Goal: Transaction & Acquisition: Purchase product/service

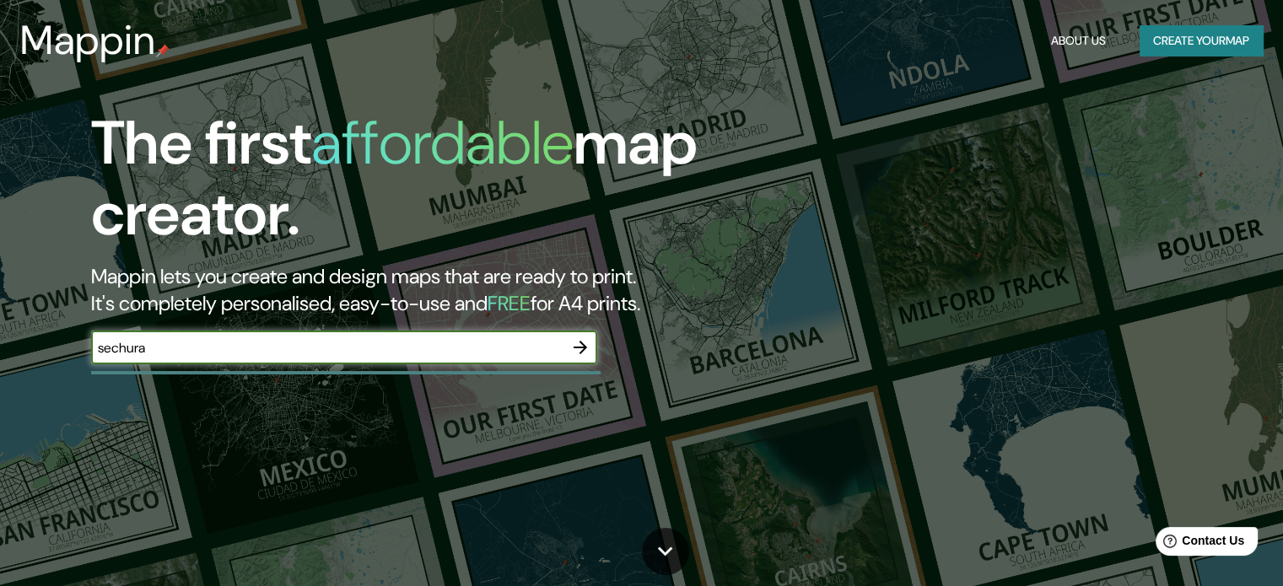
type input "sechura"
click at [585, 340] on icon "button" at bounding box center [580, 348] width 20 height 20
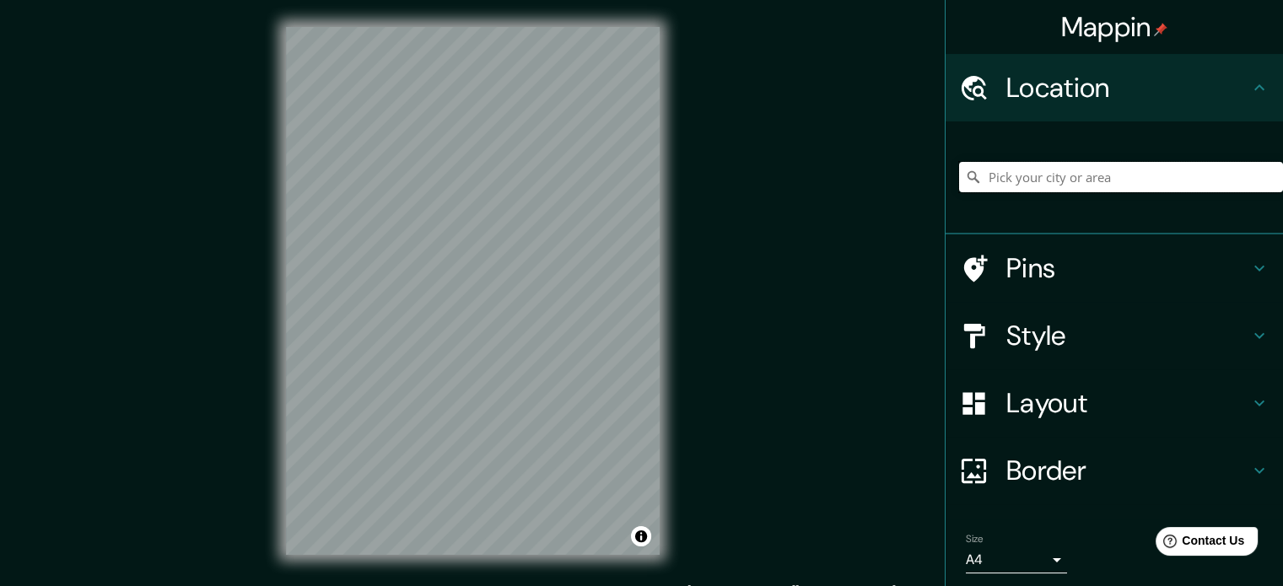
click at [1021, 165] on input "Pick your city or area" at bounding box center [1121, 177] width 324 height 30
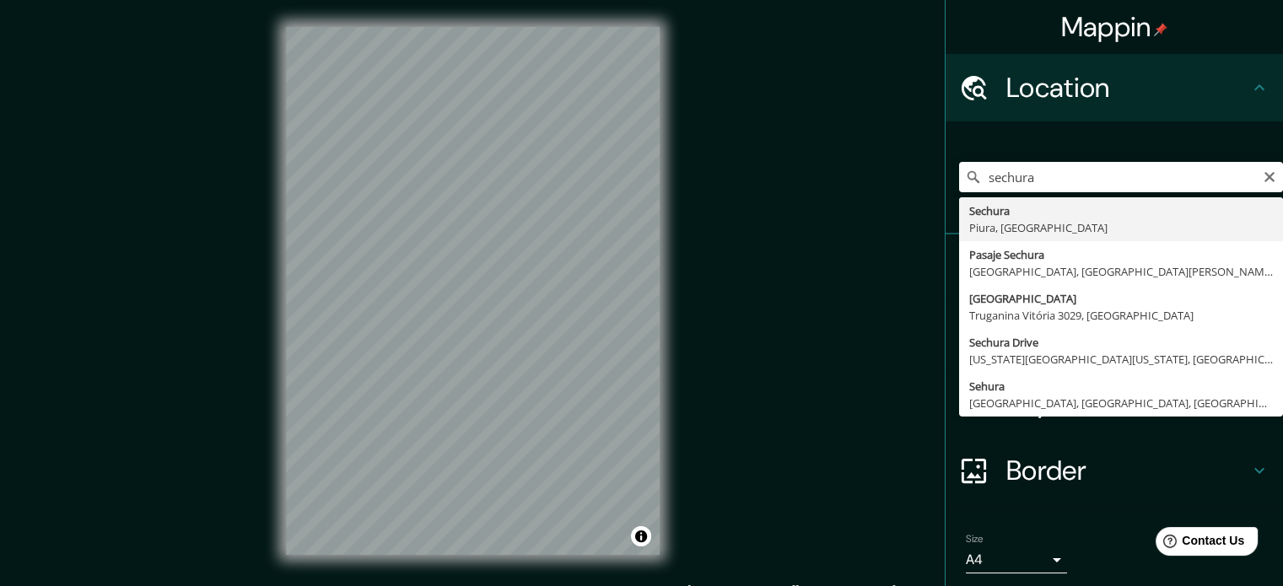
type input "Sechura, Piura, Peru"
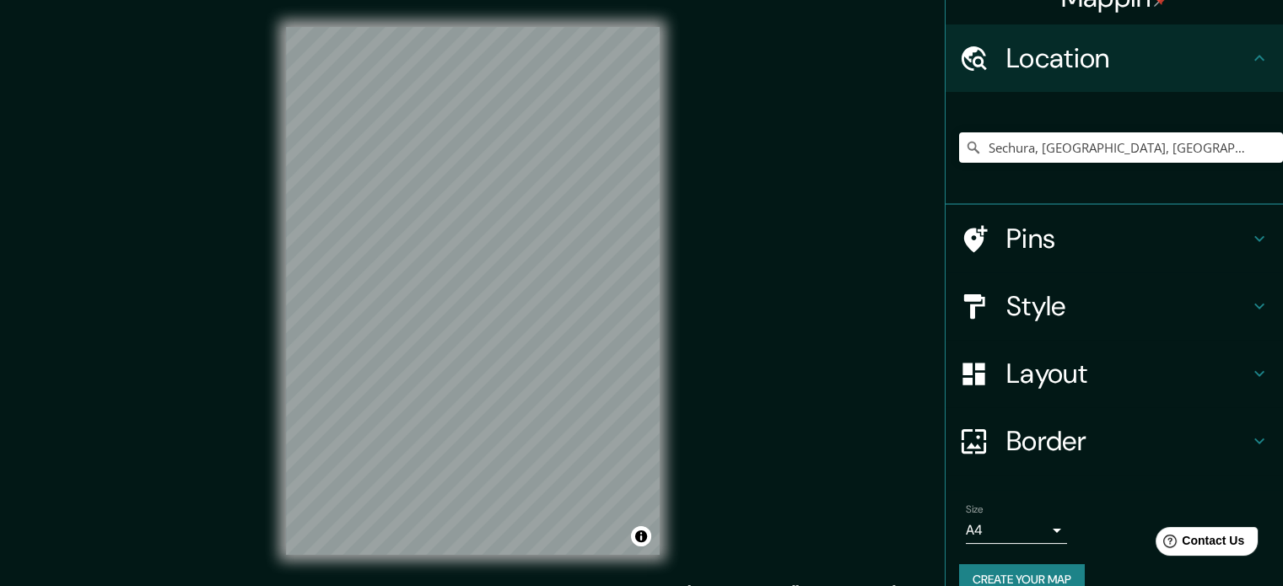
scroll to position [57, 0]
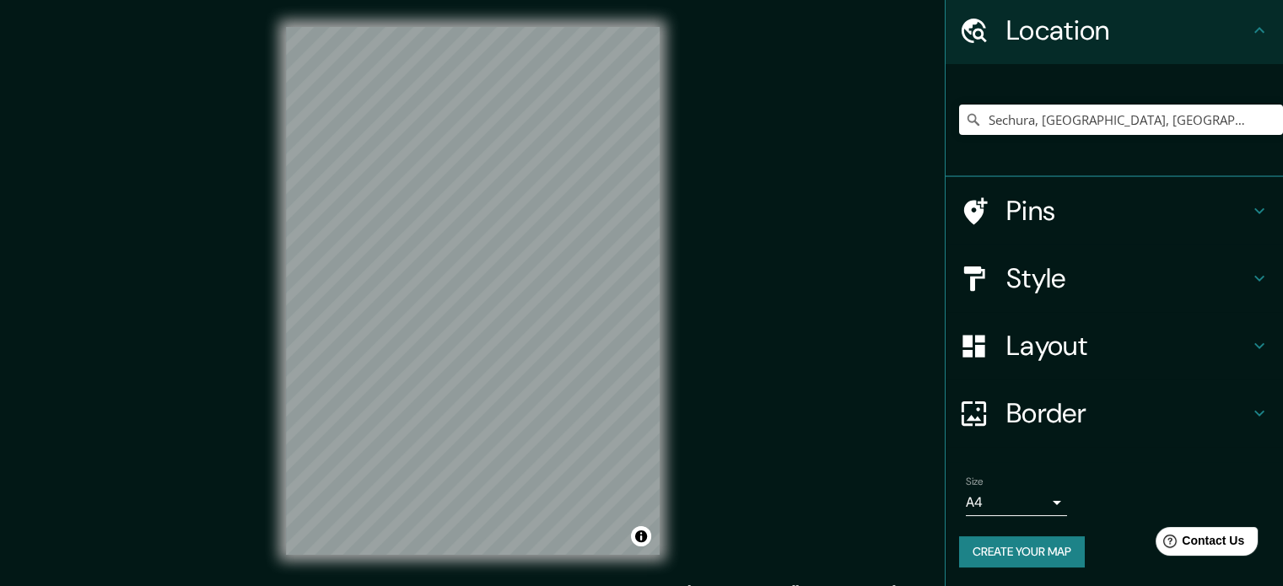
click at [1054, 266] on h4 "Style" at bounding box center [1128, 279] width 243 height 34
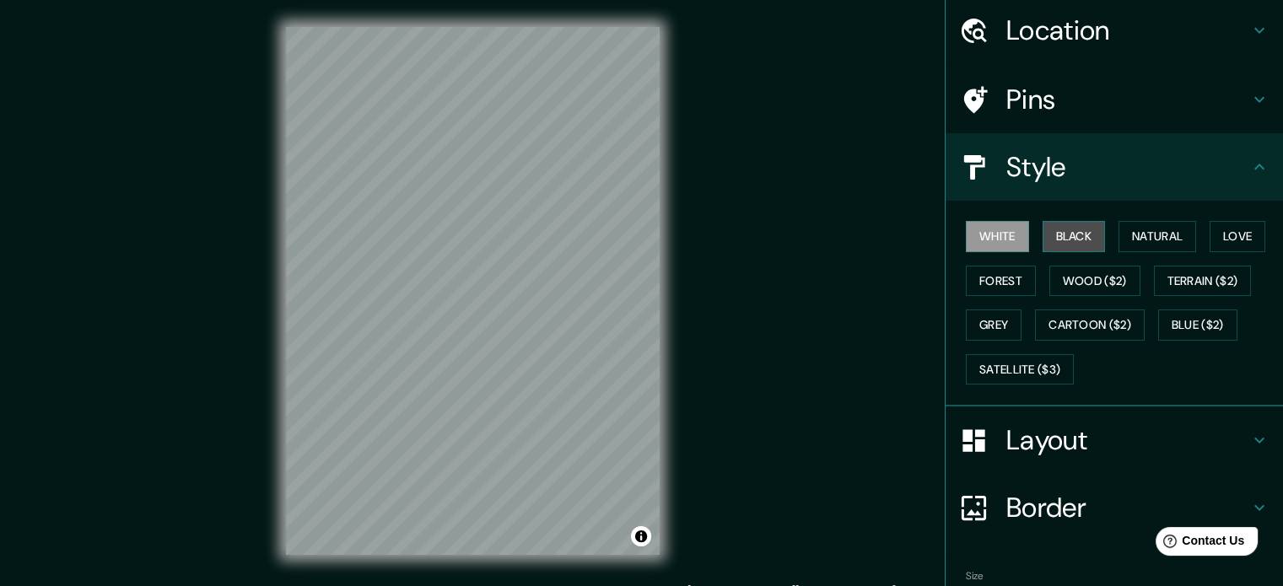
click at [1078, 228] on button "Black" at bounding box center [1074, 236] width 63 height 31
click at [1043, 435] on h4 "Layout" at bounding box center [1128, 441] width 243 height 34
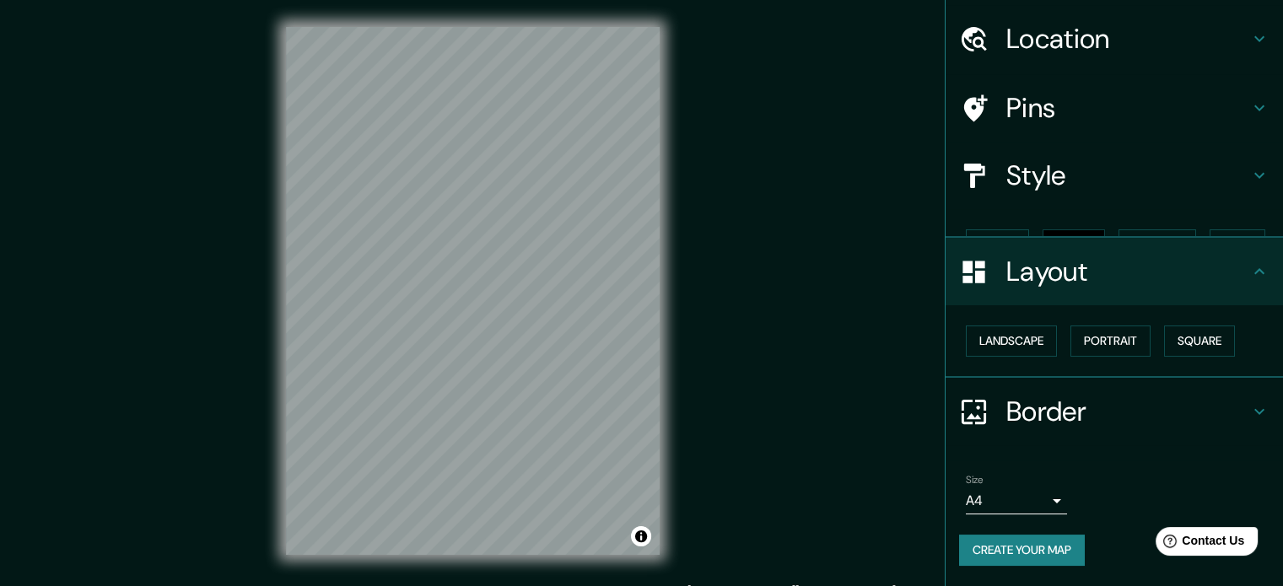
scroll to position [19, 0]
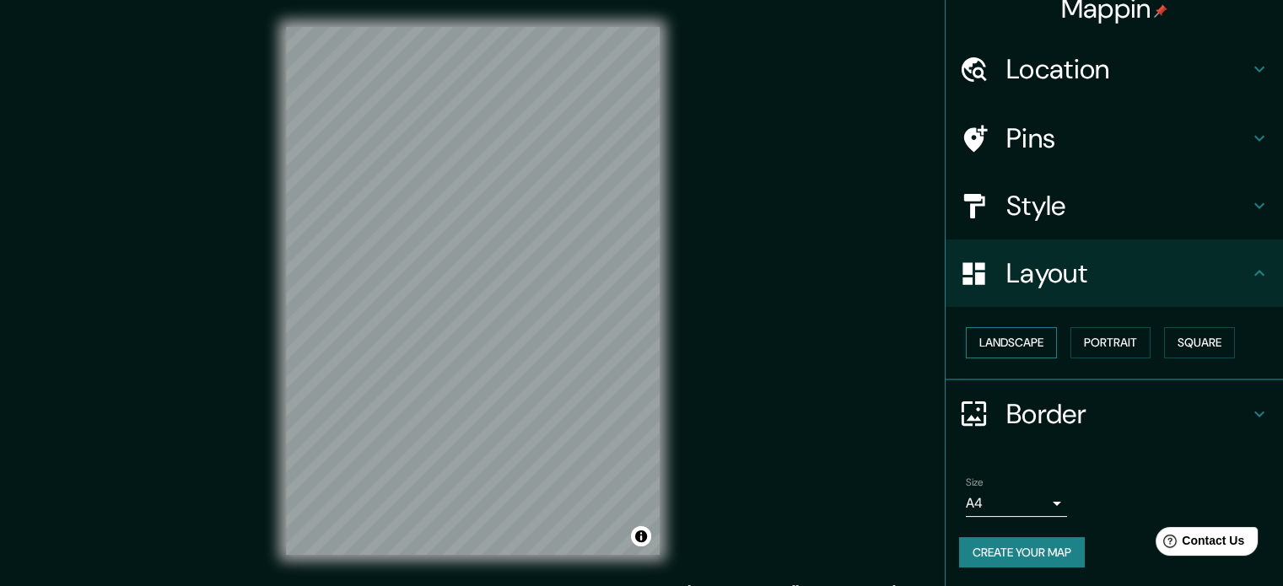
click at [1004, 348] on button "Landscape" at bounding box center [1011, 342] width 91 height 31
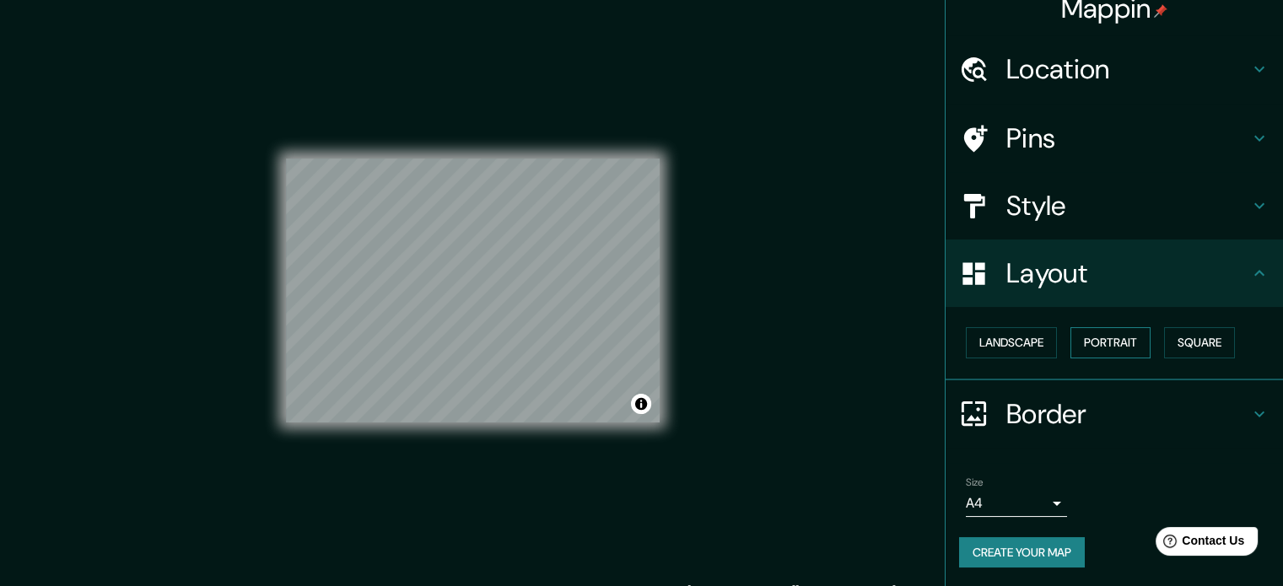
click at [1097, 340] on button "Portrait" at bounding box center [1111, 342] width 80 height 31
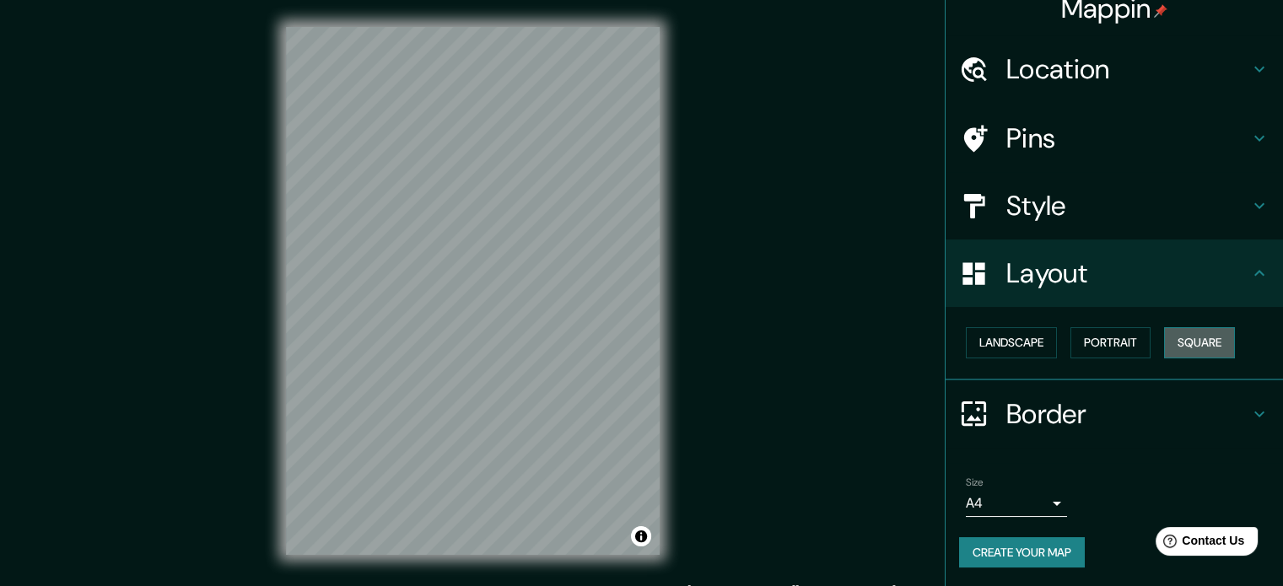
click at [1196, 345] on button "Square" at bounding box center [1199, 342] width 71 height 31
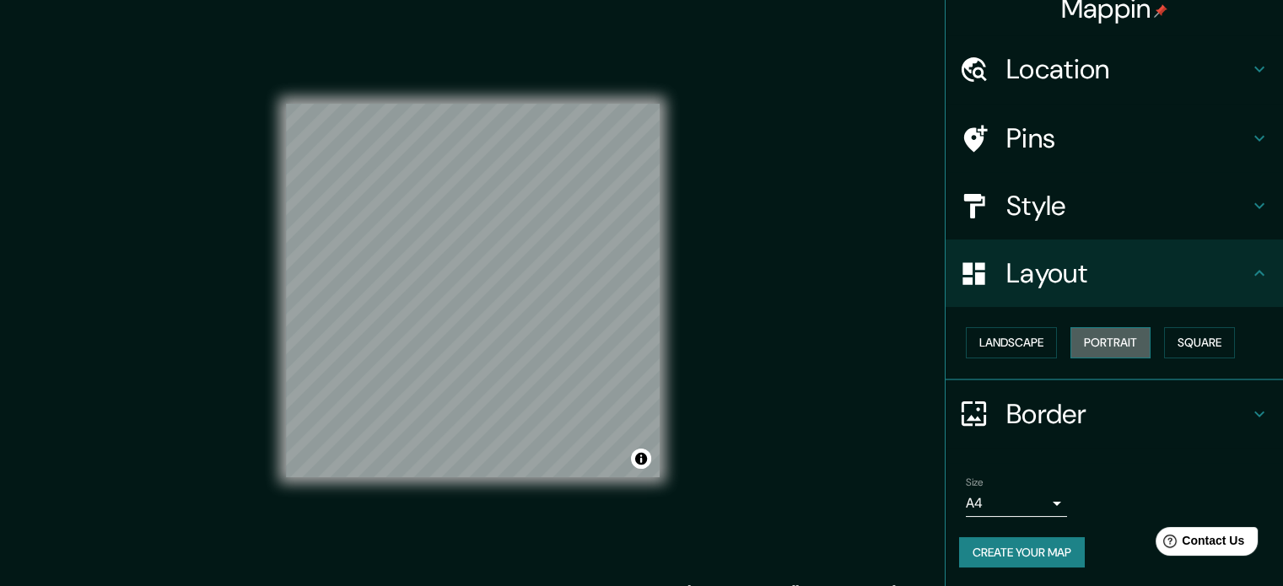
click at [1095, 345] on button "Portrait" at bounding box center [1111, 342] width 80 height 31
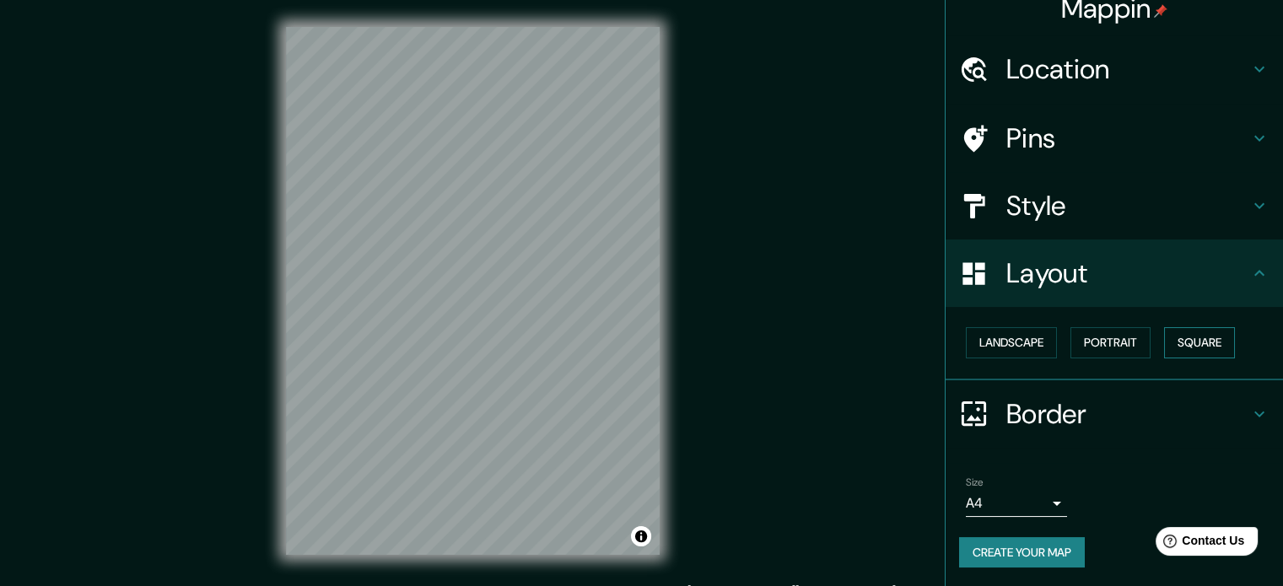
click at [1222, 346] on button "Square" at bounding box center [1199, 342] width 71 height 31
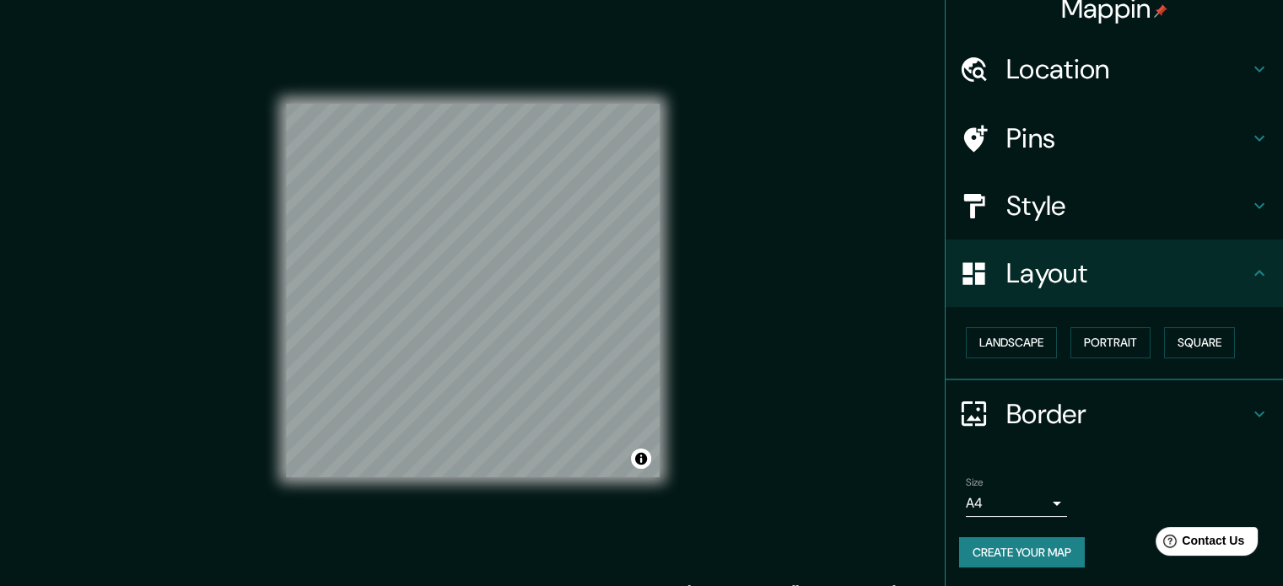
scroll to position [22, 0]
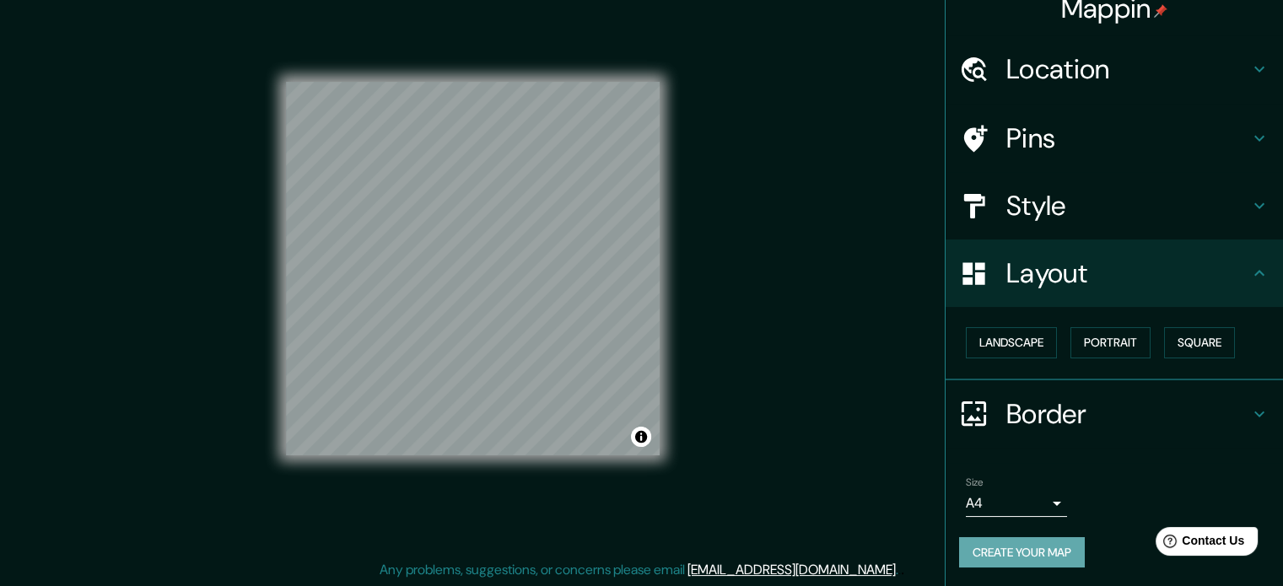
click at [1054, 562] on button "Create your map" at bounding box center [1022, 552] width 126 height 31
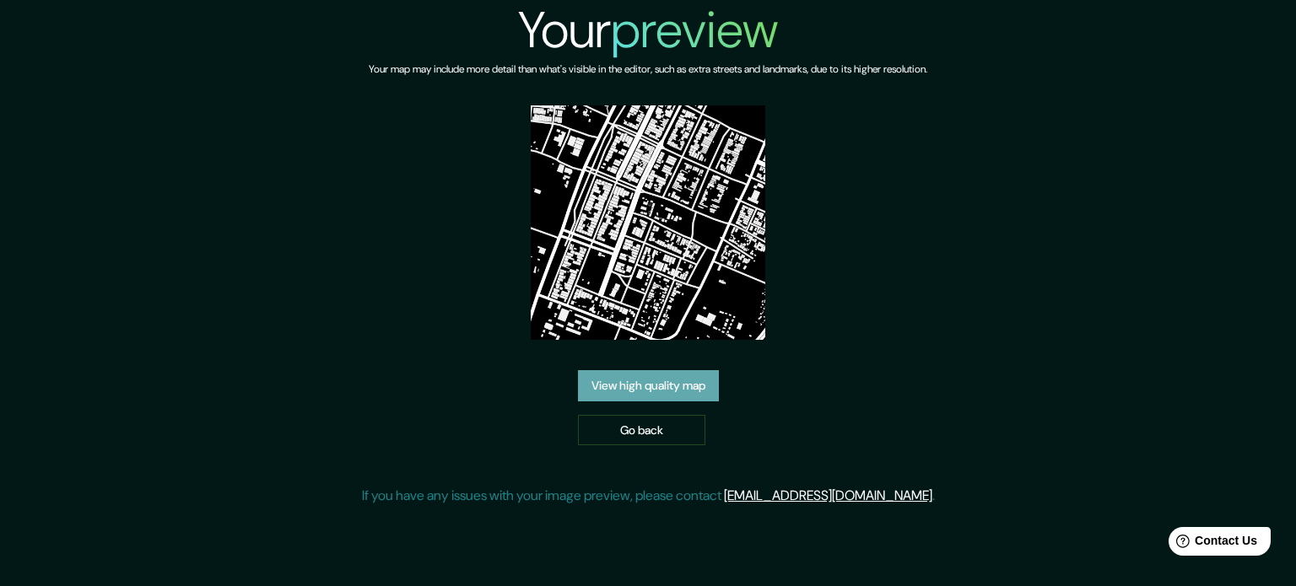
click at [707, 391] on link "View high quality map" at bounding box center [648, 385] width 141 height 31
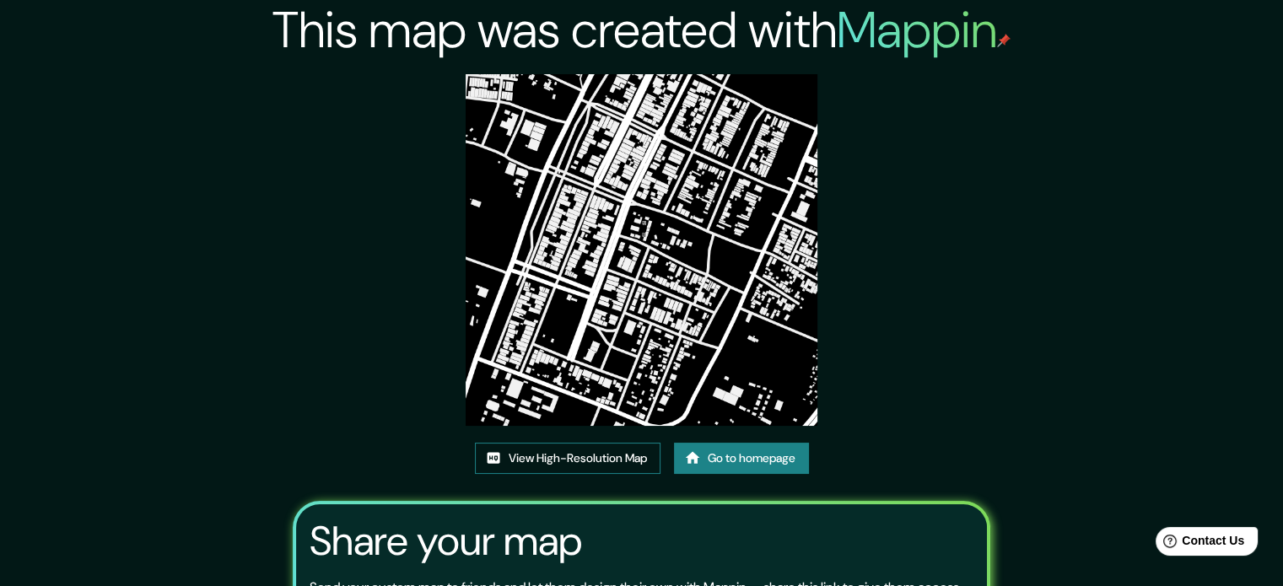
click at [554, 460] on link "View High-Resolution Map" at bounding box center [568, 458] width 186 height 31
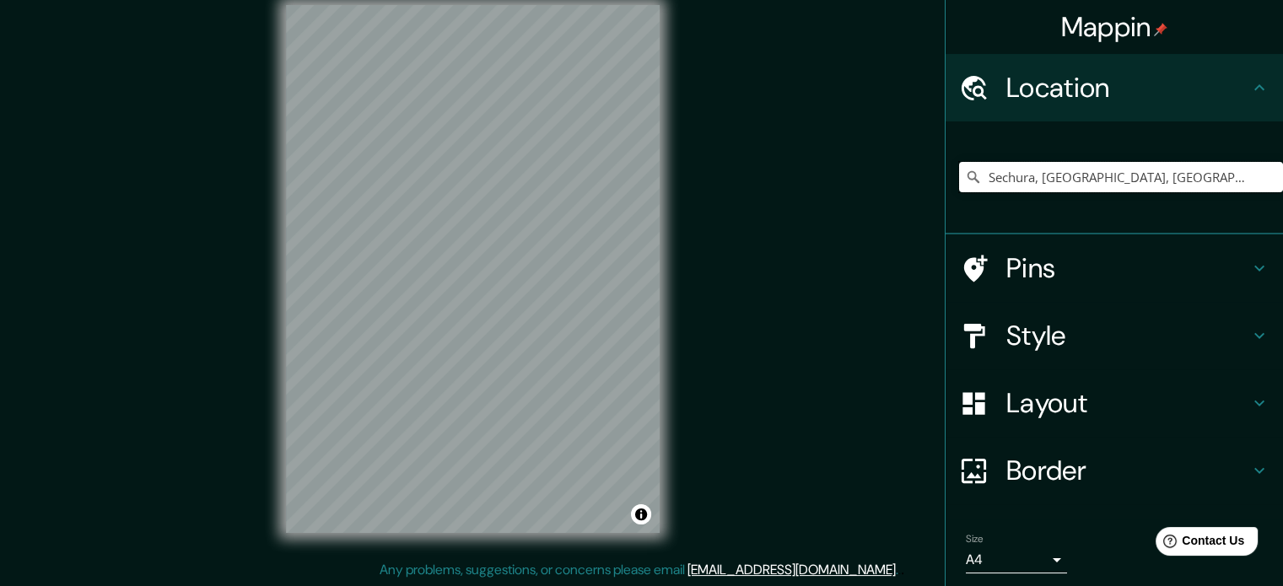
click at [1031, 169] on input "Sechura, [GEOGRAPHIC_DATA], [GEOGRAPHIC_DATA]" at bounding box center [1121, 177] width 324 height 30
click at [1115, 175] on input "Sechura, Piura, Peru" at bounding box center [1121, 177] width 324 height 30
drag, startPoint x: 1115, startPoint y: 178, endPoint x: 820, endPoint y: 192, distance: 294.8
click at [820, 192] on div "Mappin Location Sechura, Piura, Peru Pins Style Layout Border Choose a border. …" at bounding box center [641, 282] width 1283 height 609
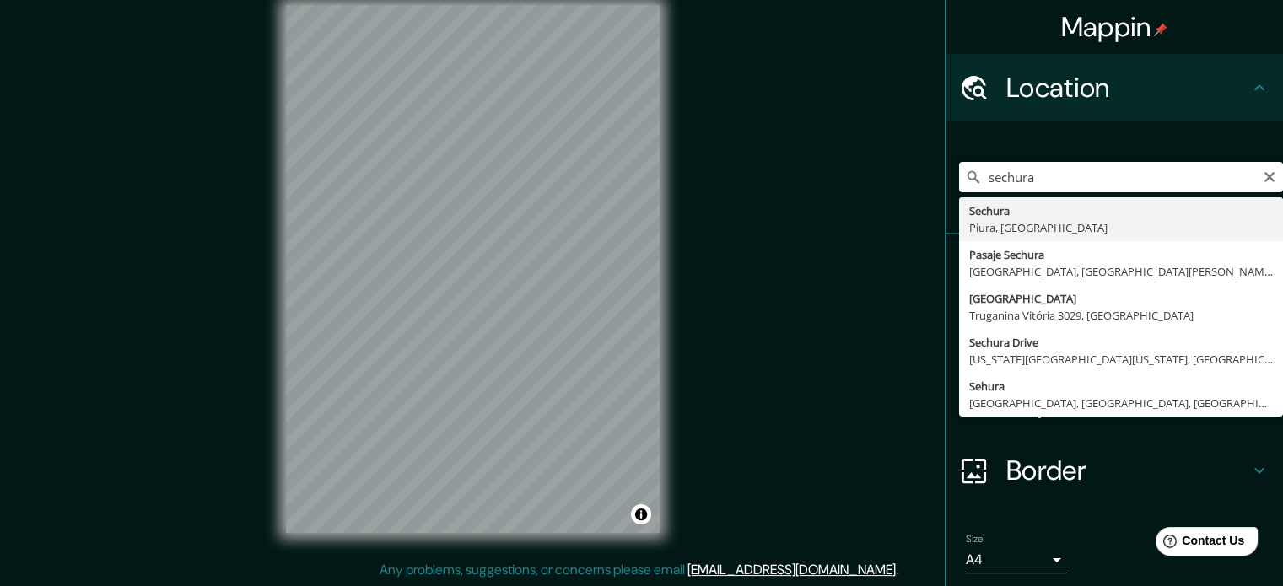
type input "Sechura, Piura, Peru"
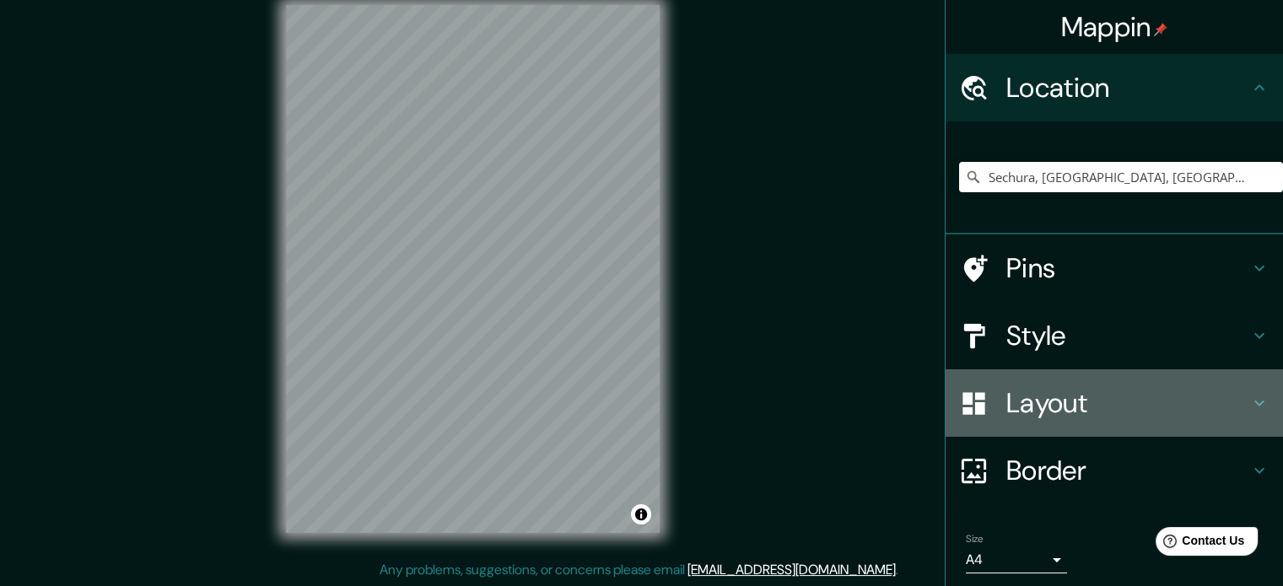
click at [1100, 398] on h4 "Layout" at bounding box center [1128, 403] width 243 height 34
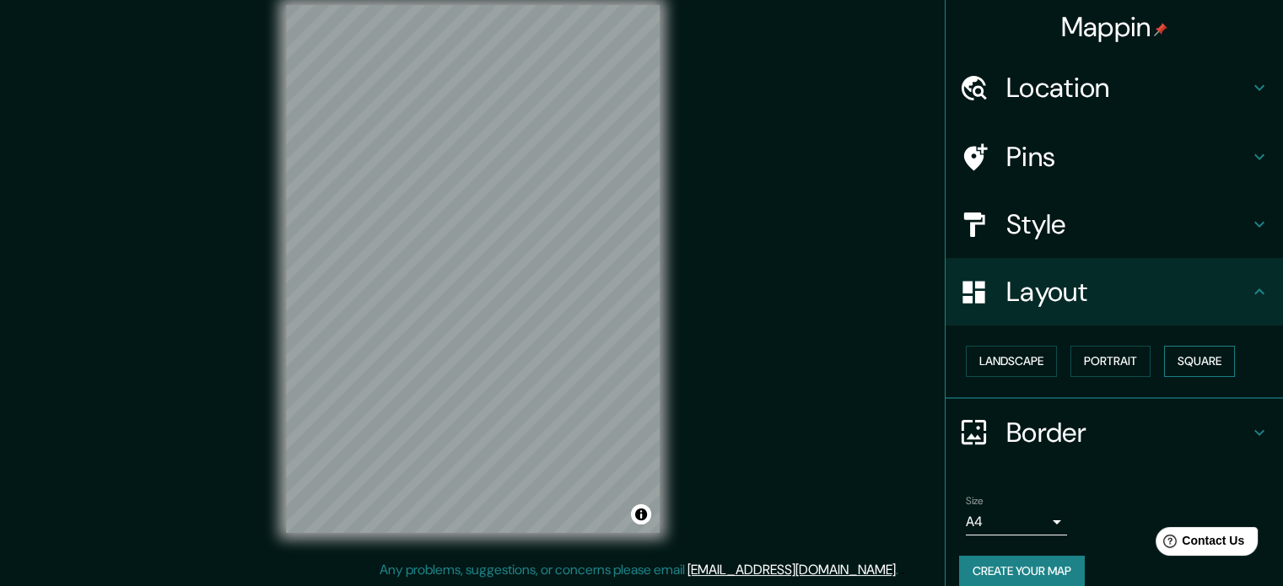
click at [1205, 360] on button "Square" at bounding box center [1199, 361] width 71 height 31
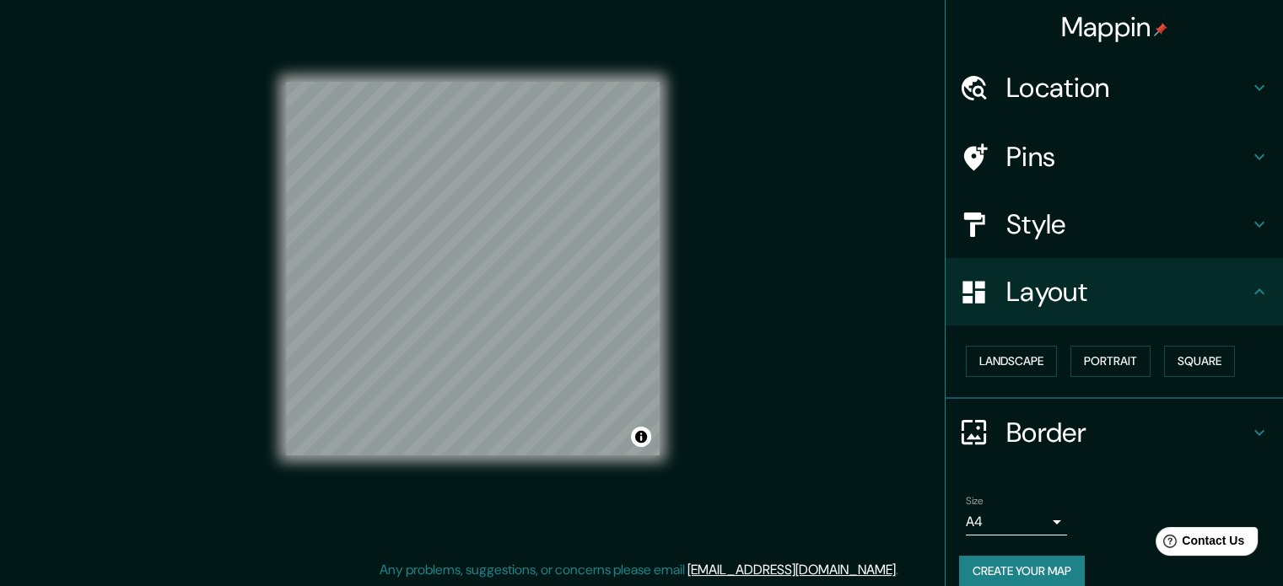
scroll to position [19, 0]
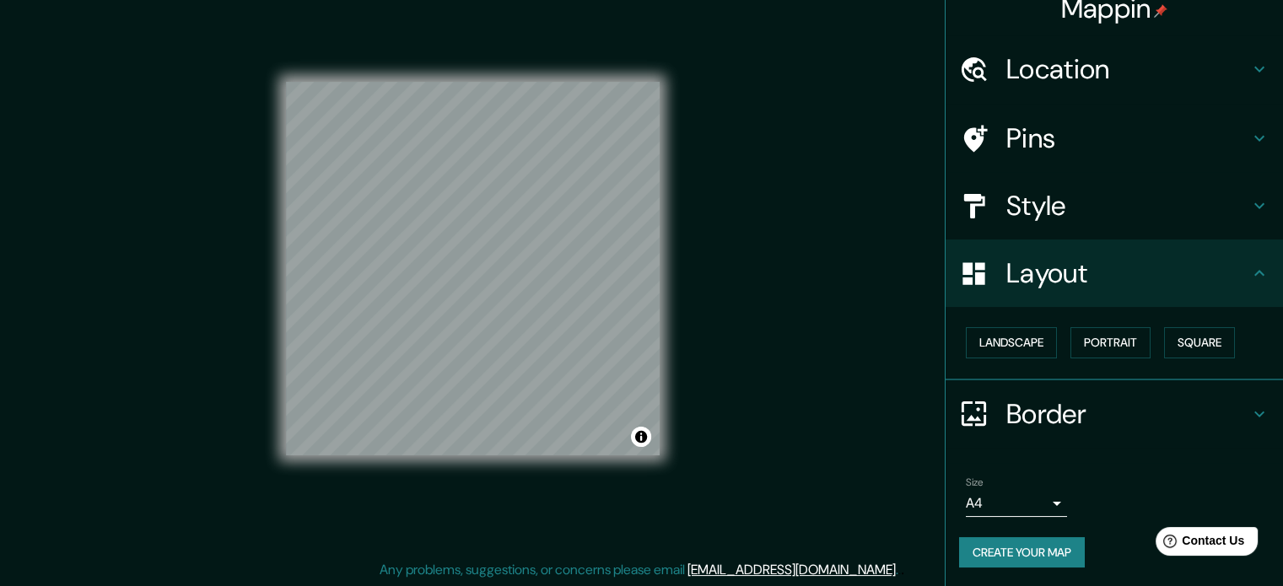
click at [1047, 201] on h4 "Style" at bounding box center [1128, 206] width 243 height 34
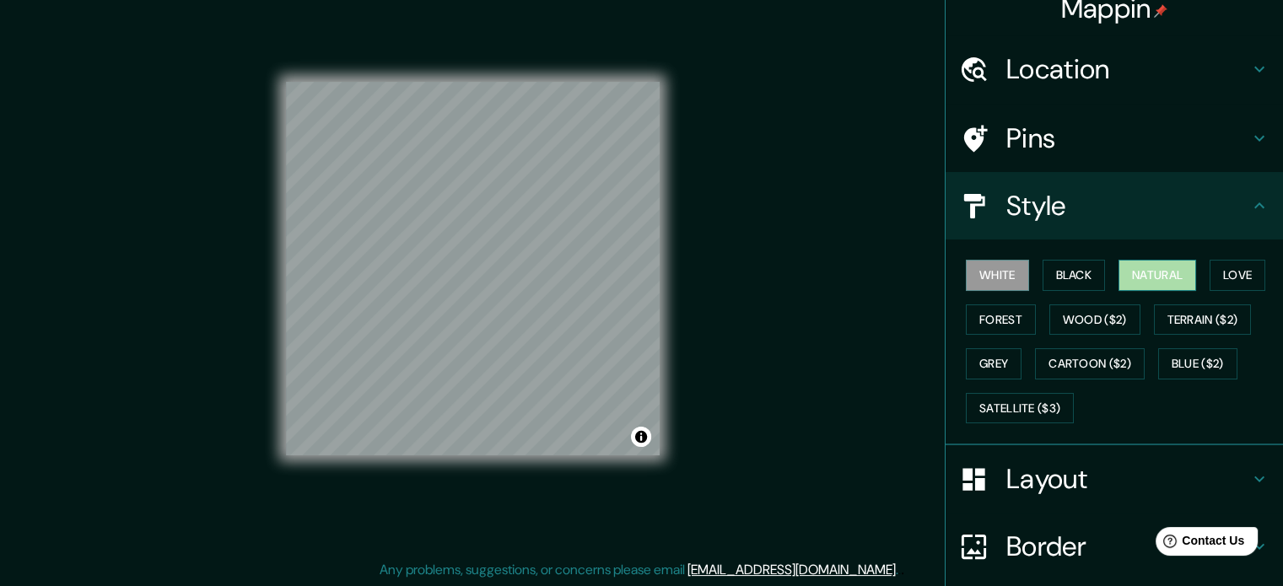
click at [1140, 267] on button "Natural" at bounding box center [1158, 275] width 78 height 31
click at [1250, 278] on button "Love" at bounding box center [1238, 275] width 56 height 31
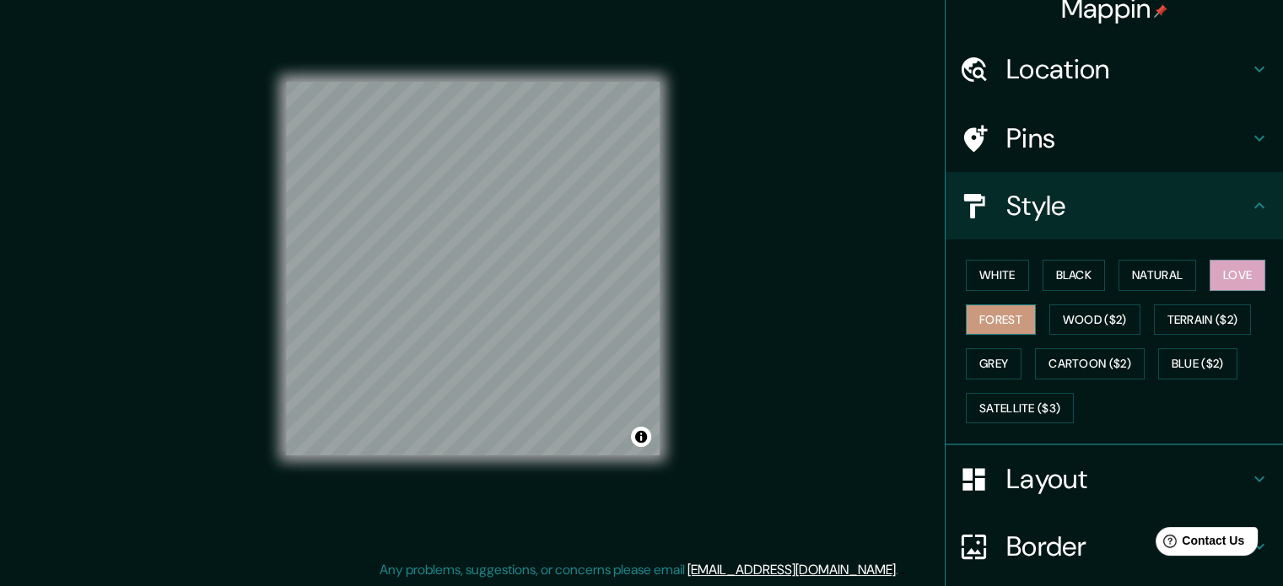
click at [988, 305] on button "Forest" at bounding box center [1001, 320] width 70 height 31
click at [1050, 323] on button "Wood ($2)" at bounding box center [1095, 320] width 91 height 31
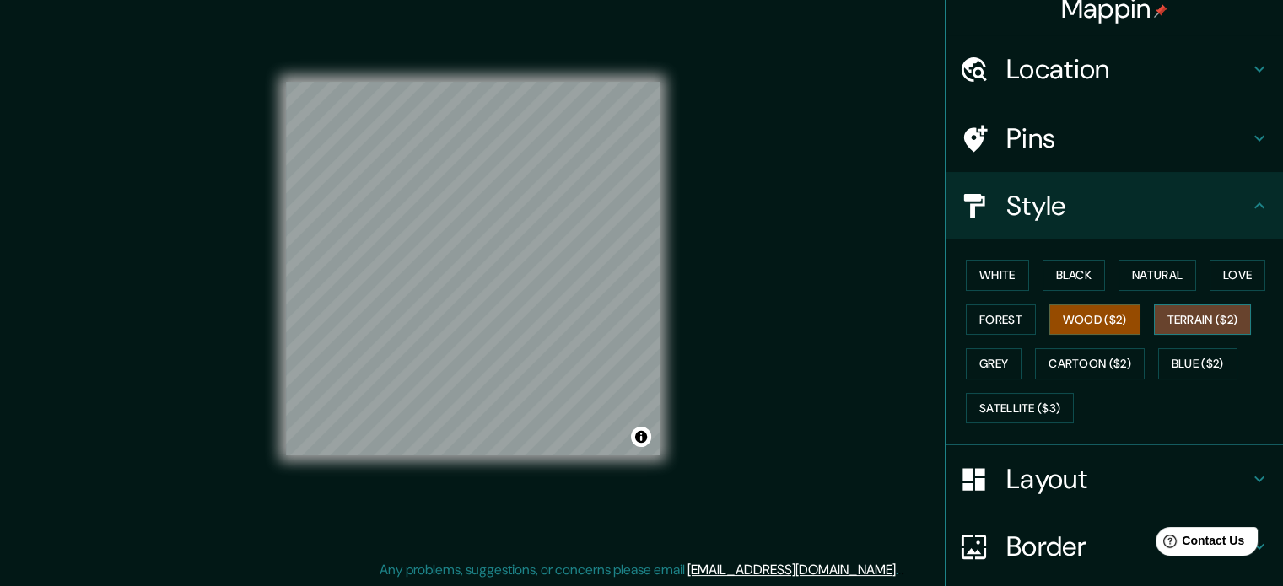
click at [1208, 317] on button "Terrain ($2)" at bounding box center [1203, 320] width 98 height 31
click at [982, 367] on button "Grey" at bounding box center [994, 363] width 56 height 31
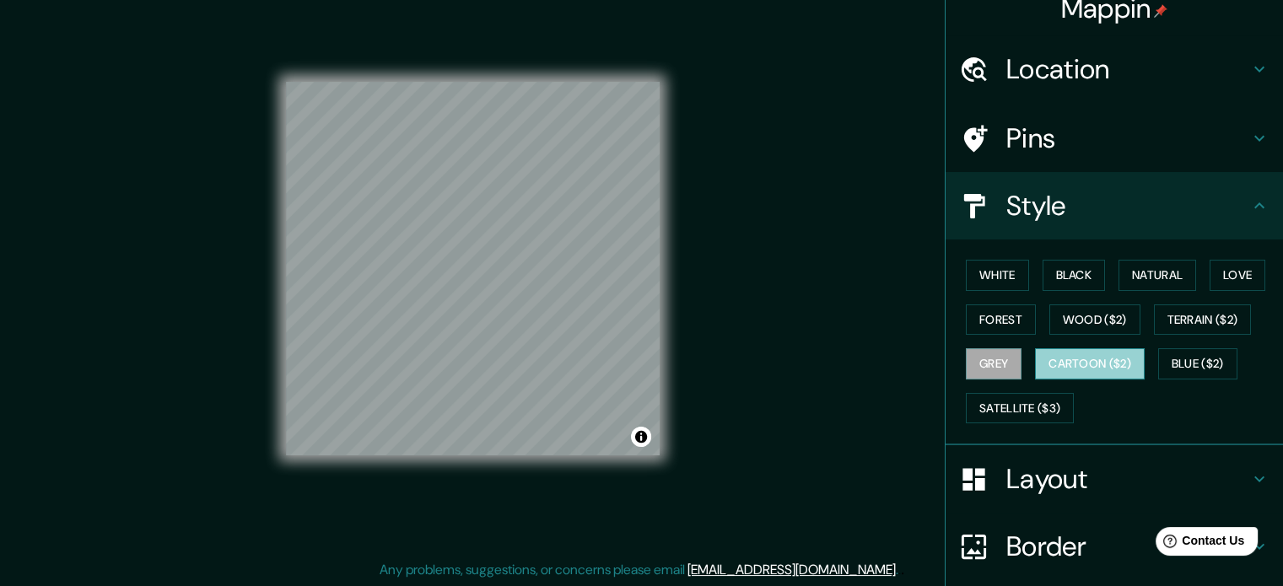
click at [1083, 359] on button "Cartoon ($2)" at bounding box center [1090, 363] width 110 height 31
click at [1173, 360] on button "Blue ($2)" at bounding box center [1198, 363] width 79 height 31
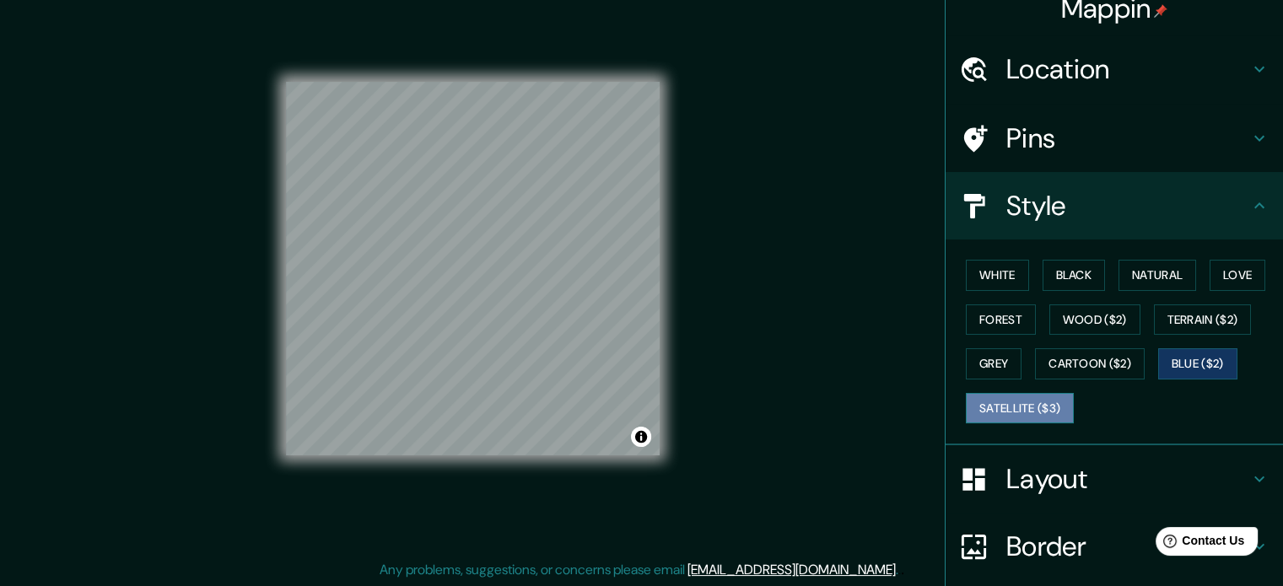
click at [1019, 409] on button "Satellite ($3)" at bounding box center [1020, 408] width 108 height 31
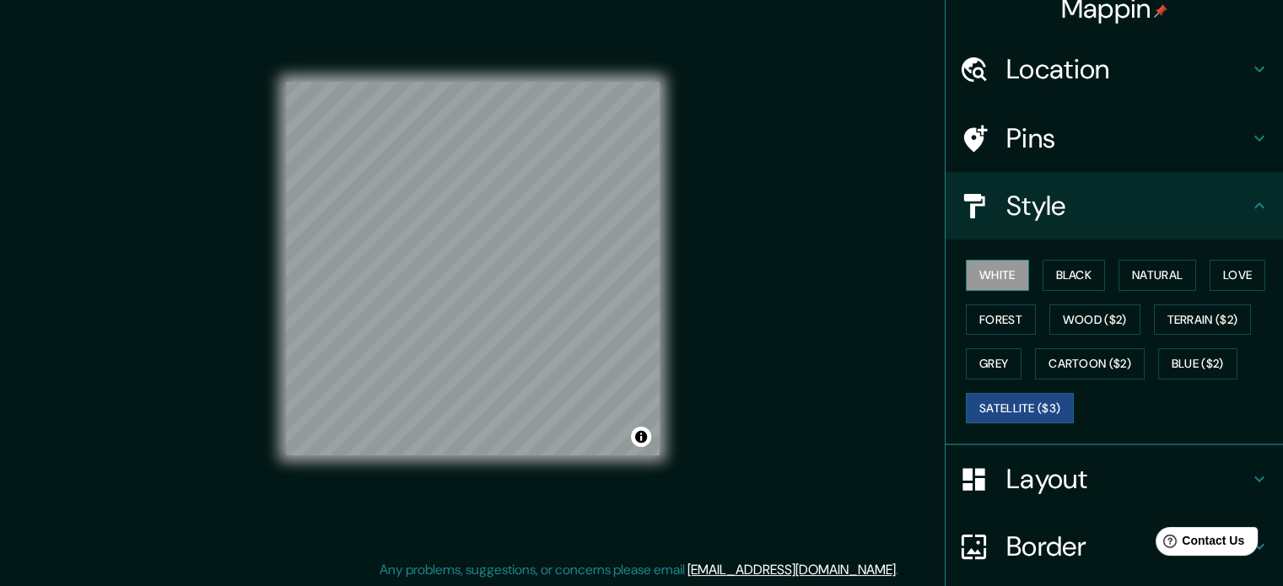
click at [994, 269] on button "White" at bounding box center [997, 275] width 63 height 31
click at [1083, 265] on button "Black" at bounding box center [1074, 275] width 63 height 31
click at [1250, 66] on icon at bounding box center [1260, 69] width 20 height 20
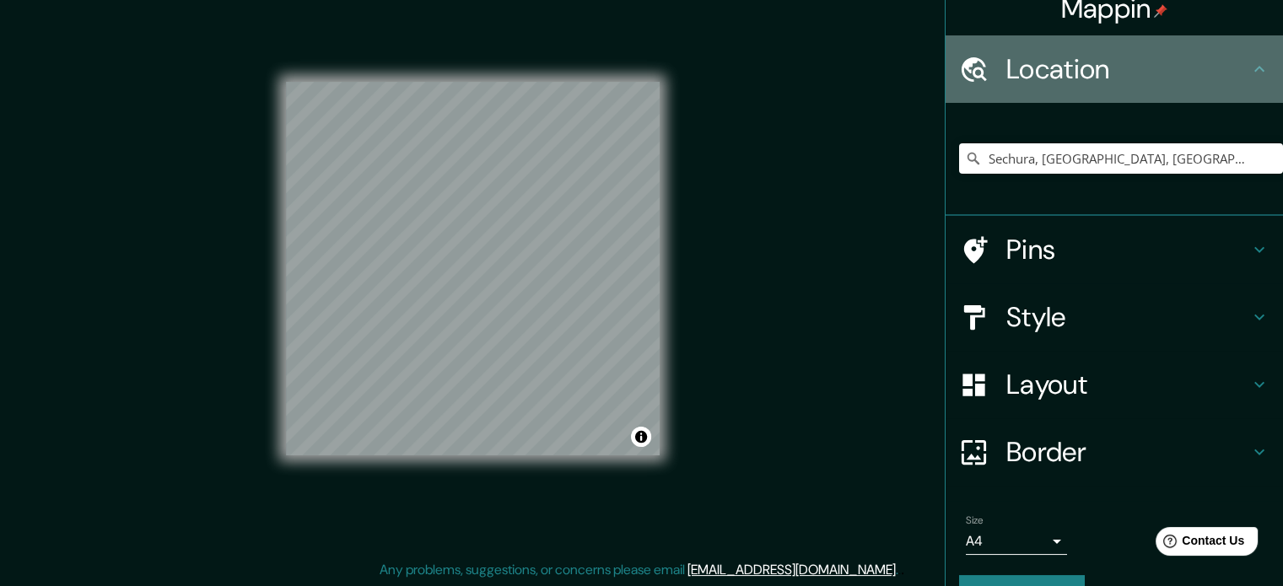
click at [1250, 66] on icon at bounding box center [1260, 69] width 20 height 20
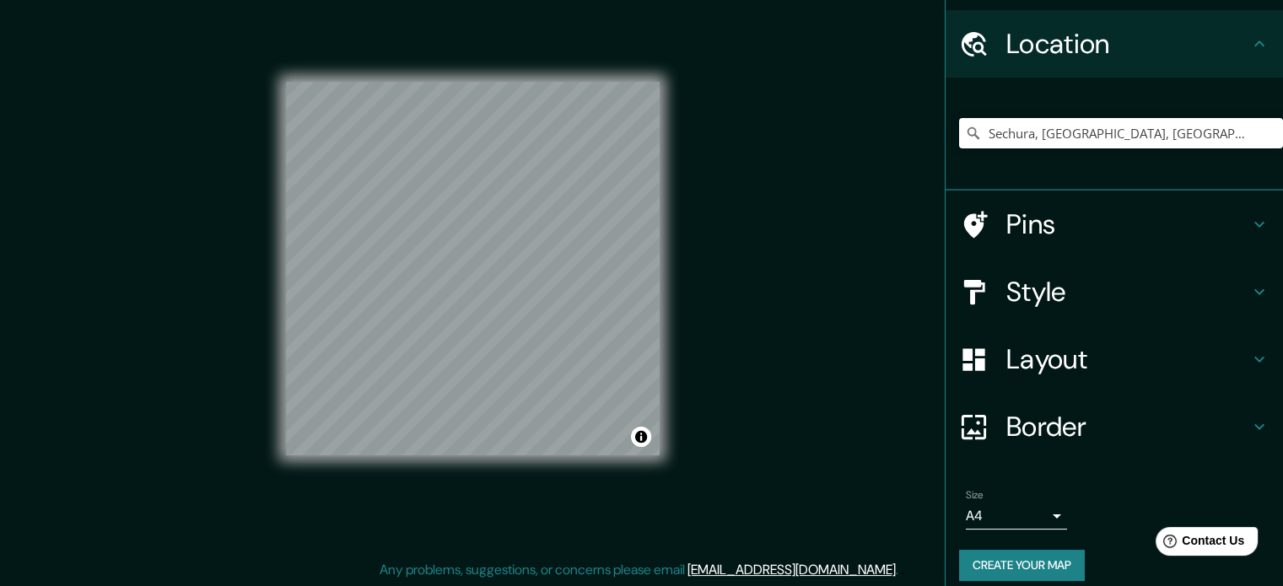
scroll to position [57, 0]
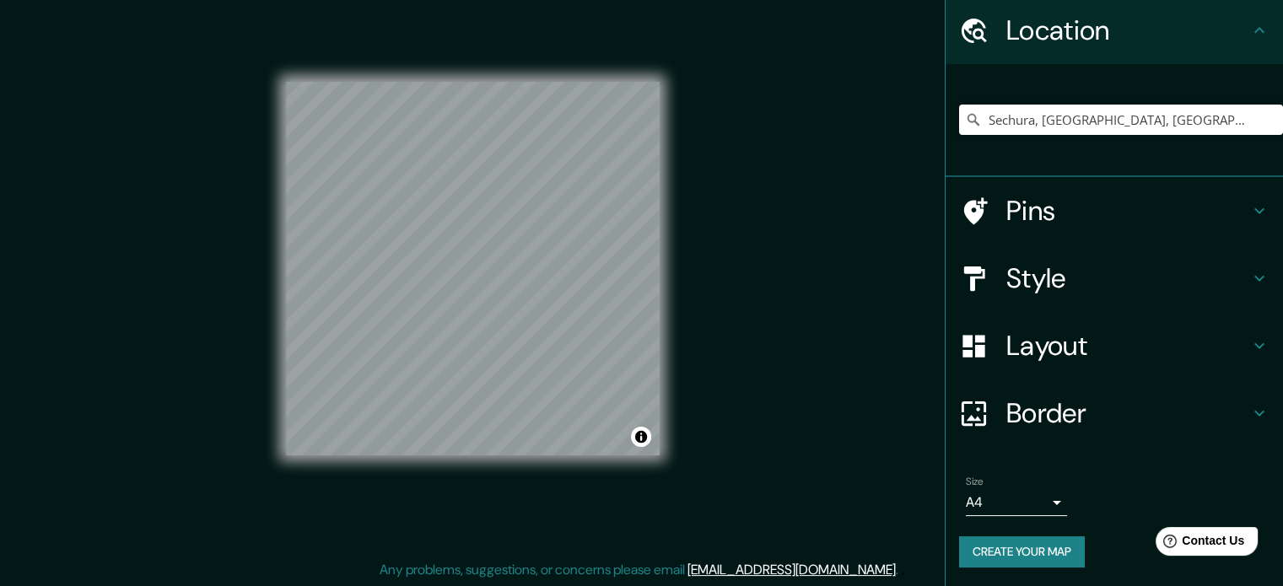
click at [1050, 548] on button "Create your map" at bounding box center [1022, 552] width 126 height 31
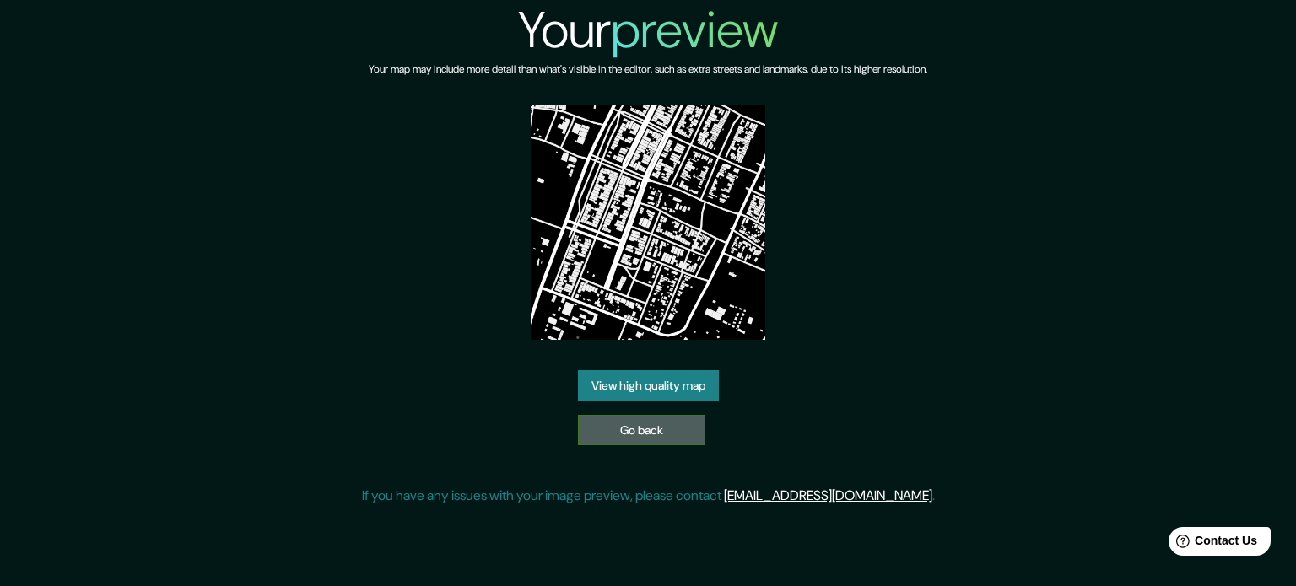
click at [641, 424] on link "Go back" at bounding box center [641, 430] width 127 height 31
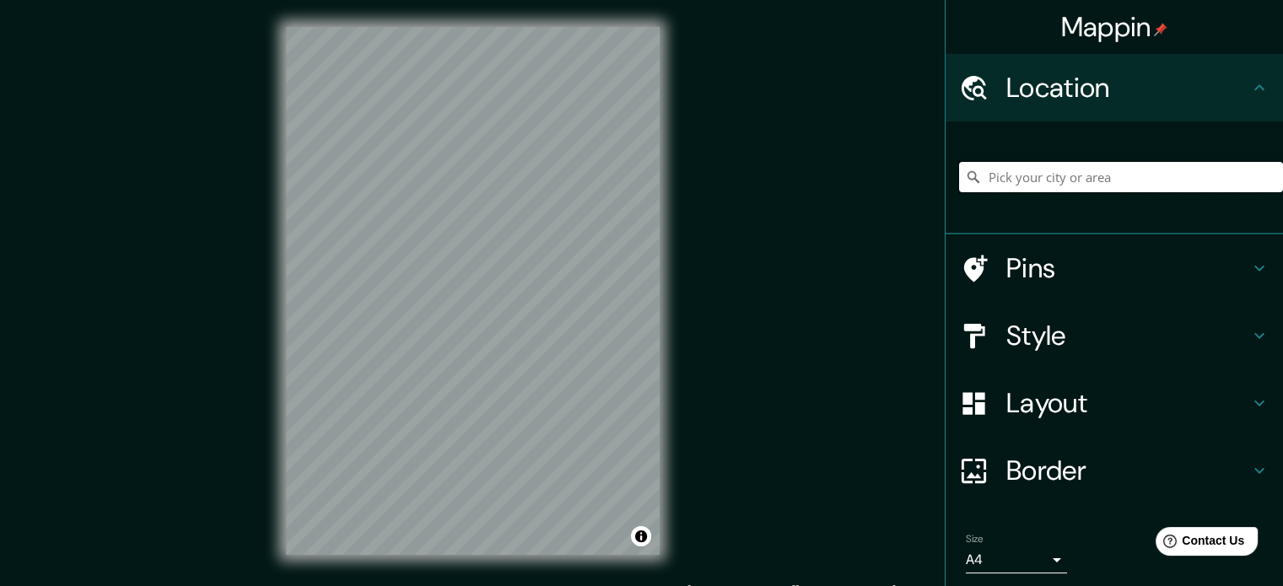
click at [1107, 171] on input "Pick your city or area" at bounding box center [1121, 177] width 324 height 30
type input "Sechura, [GEOGRAPHIC_DATA], [GEOGRAPHIC_DATA]"
click at [1055, 396] on h4 "Layout" at bounding box center [1128, 403] width 243 height 34
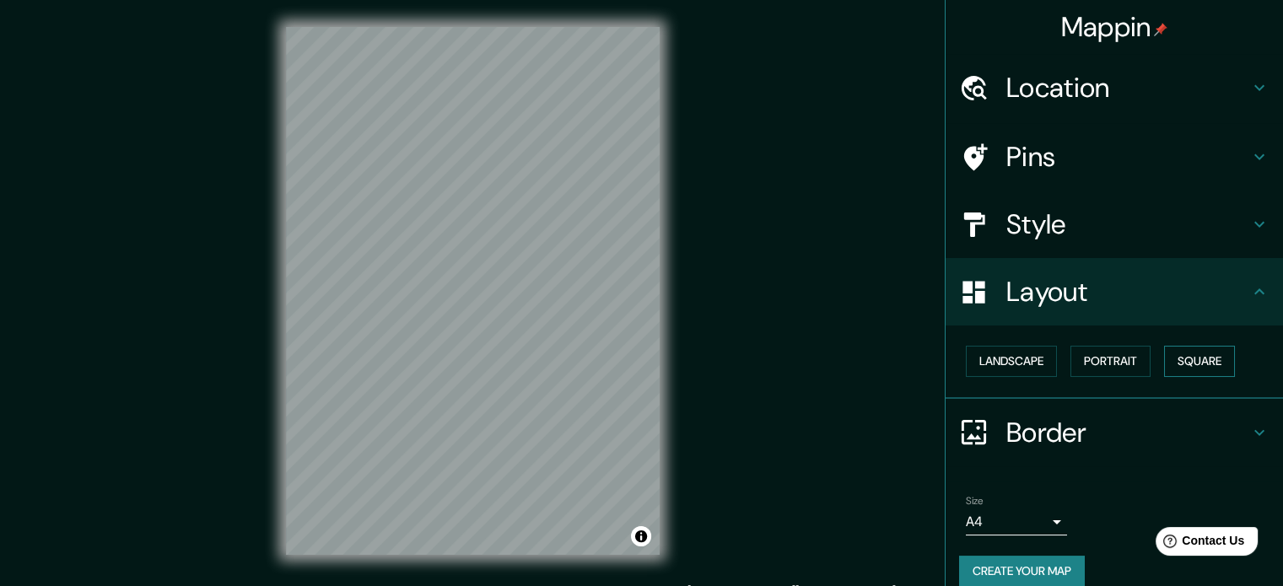
click at [1209, 360] on button "Square" at bounding box center [1199, 361] width 71 height 31
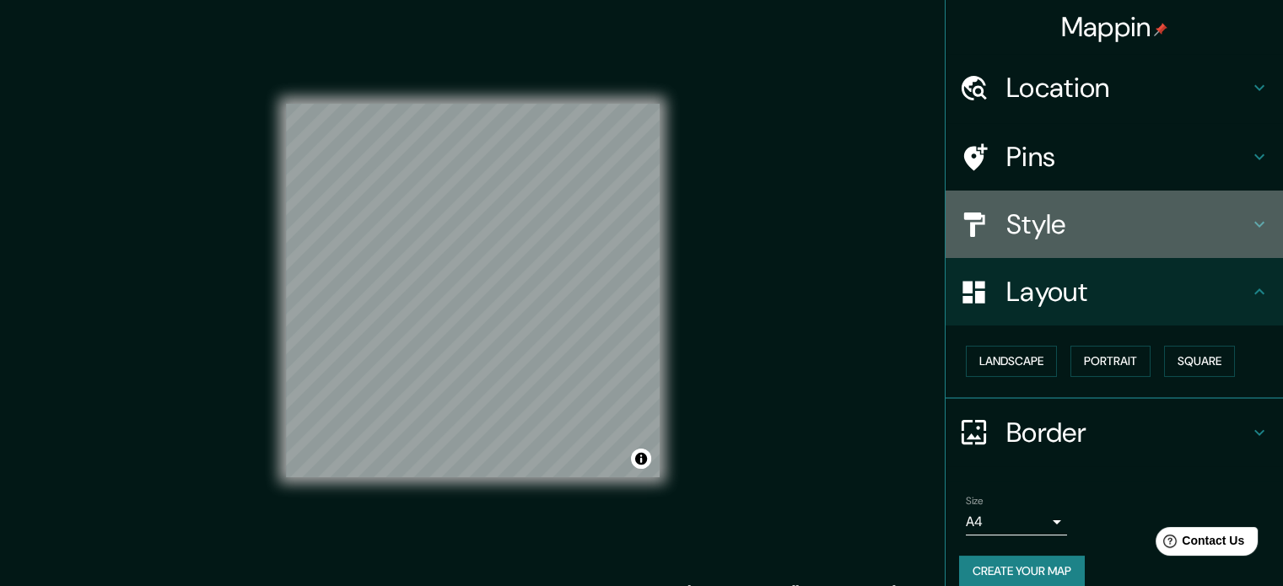
click at [1055, 221] on h4 "Style" at bounding box center [1128, 225] width 243 height 34
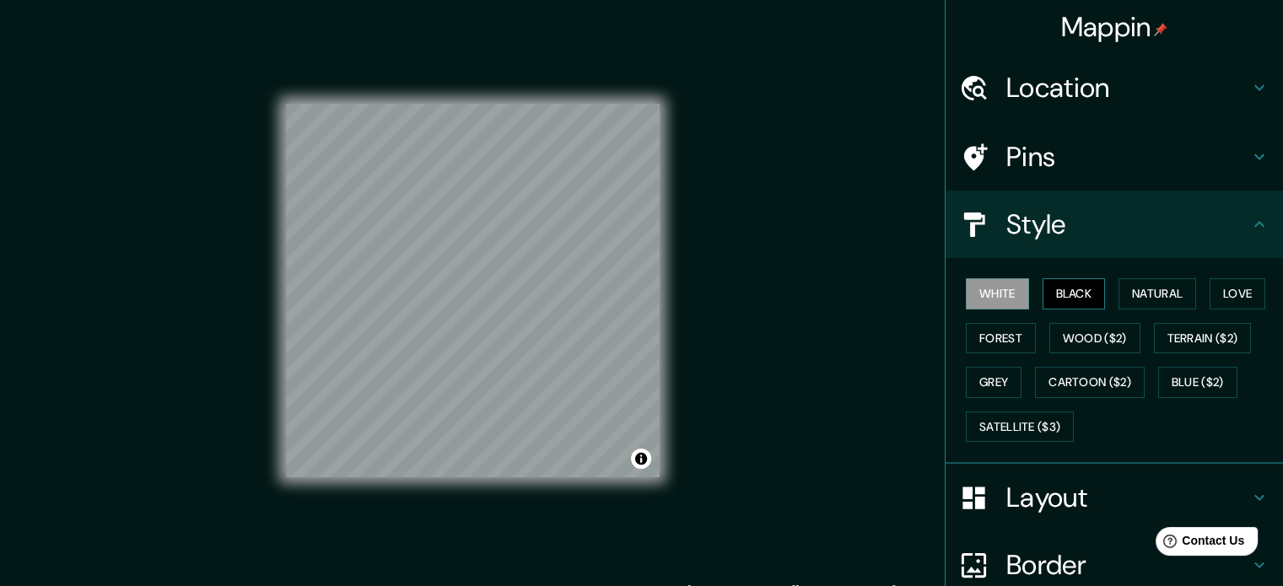
click at [1080, 299] on button "Black" at bounding box center [1074, 293] width 63 height 31
